Goal: Navigation & Orientation: Find specific page/section

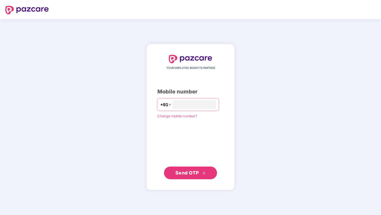
type input "**********"
click at [176, 177] on button "Send OTP" at bounding box center [190, 173] width 53 height 13
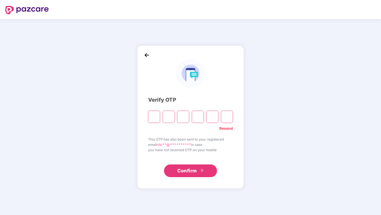
type input "*"
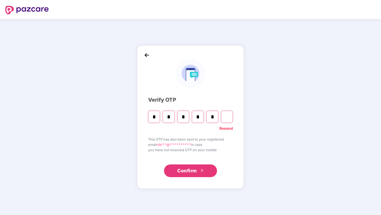
type input "*"
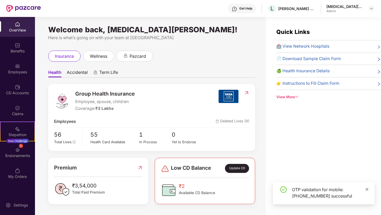
click at [365, 188] on icon "close" at bounding box center [367, 190] width 4 height 4
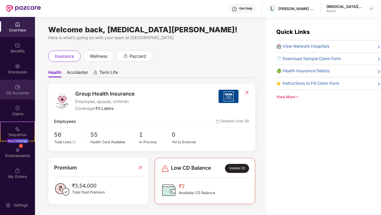
click at [25, 86] on div "CD Accounts" at bounding box center [17, 90] width 35 height 20
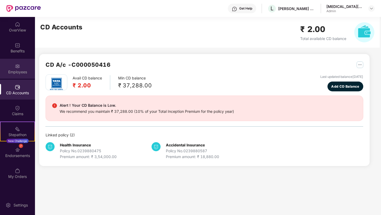
click at [13, 73] on div "Employees" at bounding box center [17, 71] width 35 height 5
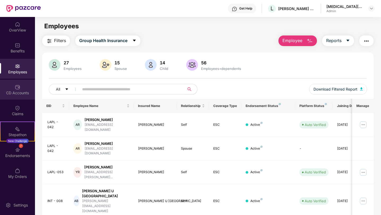
click at [25, 93] on div "CD Accounts" at bounding box center [17, 92] width 35 height 5
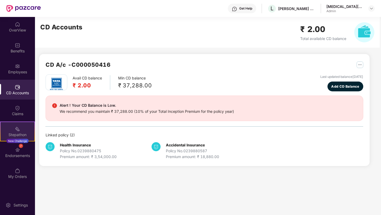
click at [27, 133] on div "Stepathon" at bounding box center [18, 134] width 34 height 5
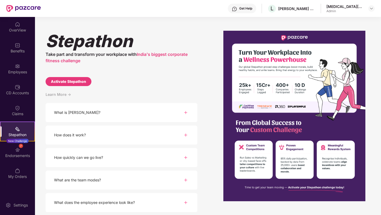
scroll to position [23, 0]
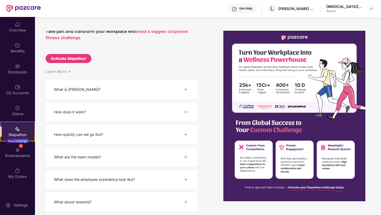
click at [178, 116] on div "How does it work?" at bounding box center [122, 112] width 152 height 19
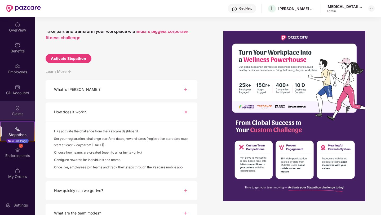
click at [25, 112] on div "Claims" at bounding box center [17, 113] width 35 height 5
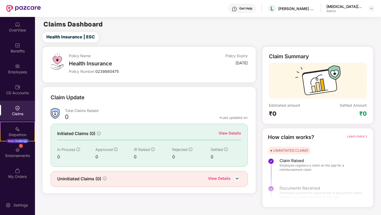
click at [239, 179] on img at bounding box center [237, 179] width 8 height 8
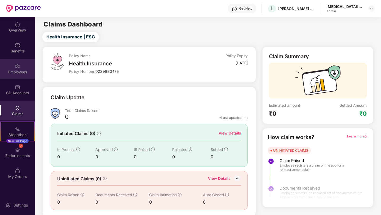
click at [19, 67] on img at bounding box center [17, 66] width 5 height 5
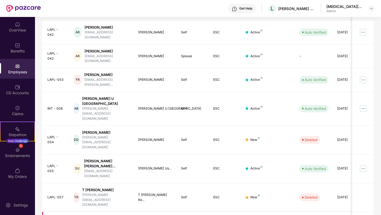
scroll to position [115, 0]
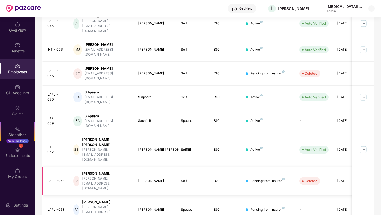
scroll to position [111, 0]
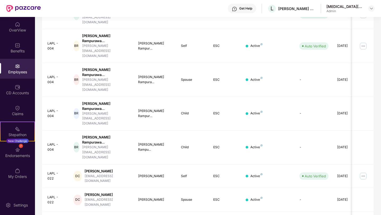
scroll to position [128, 0]
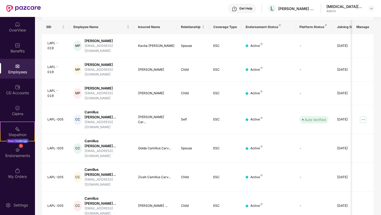
scroll to position [111, 0]
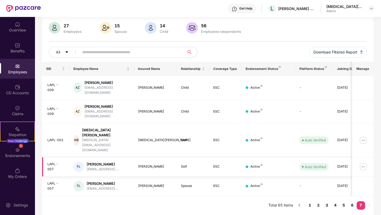
scroll to position [17, 0]
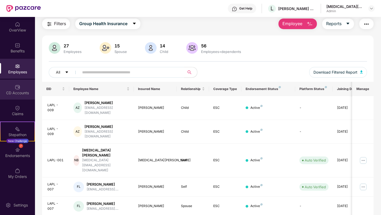
click at [25, 93] on div "CD Accounts" at bounding box center [17, 92] width 35 height 5
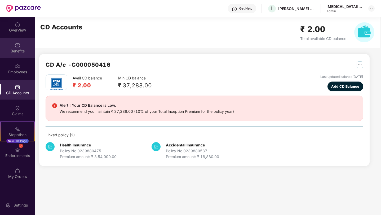
click at [19, 55] on div "Benefits" at bounding box center [17, 48] width 35 height 20
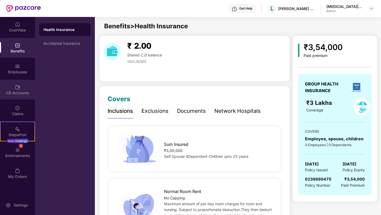
click at [23, 91] on div "CD Accounts" at bounding box center [17, 92] width 35 height 5
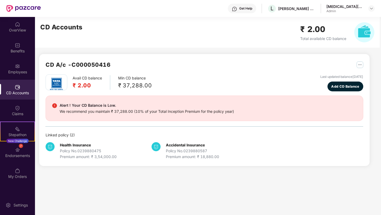
click at [22, 91] on div "CD Accounts" at bounding box center [17, 92] width 35 height 5
click at [23, 68] on div "Employees" at bounding box center [17, 69] width 35 height 20
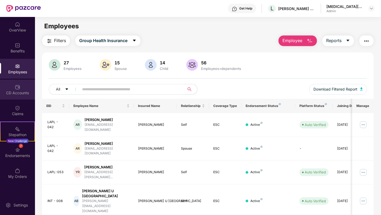
click at [18, 92] on div "CD Accounts" at bounding box center [17, 92] width 35 height 5
